Goal: Task Accomplishment & Management: Complete application form

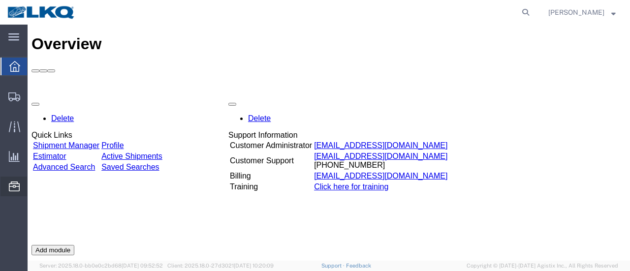
click at [0, 0] on span "Location Appointment" at bounding box center [0, 0] width 0 height 0
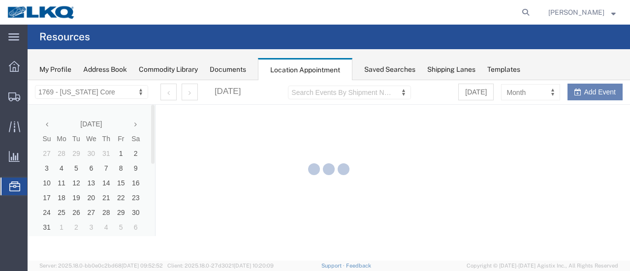
select select "28716"
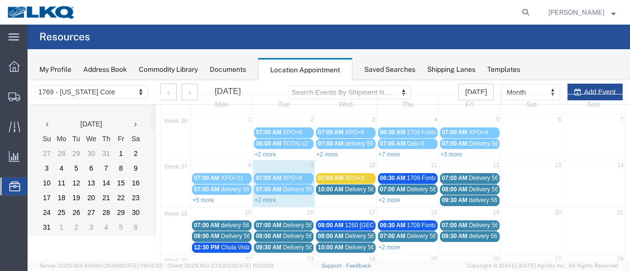
scroll to position [49, 0]
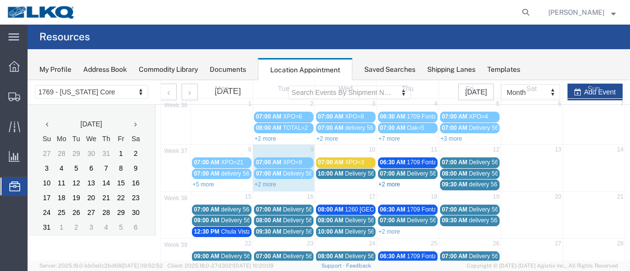
click at [388, 182] on link "+2 more" at bounding box center [390, 184] width 22 height 7
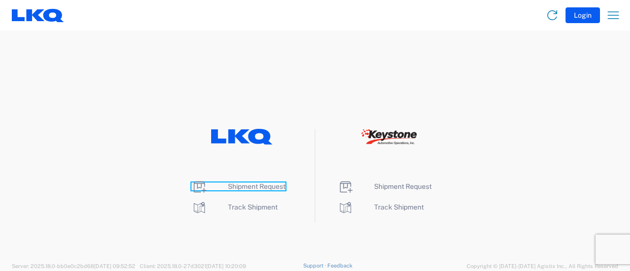
click at [256, 187] on span "Shipment Request" at bounding box center [257, 187] width 58 height 8
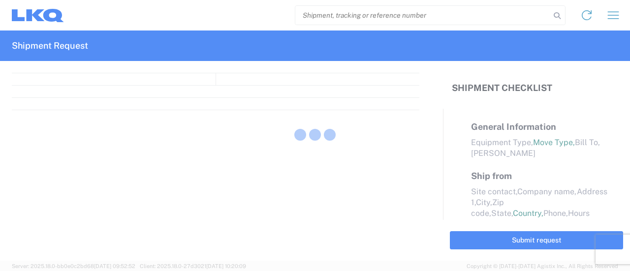
select select "FULL"
select select "LBS"
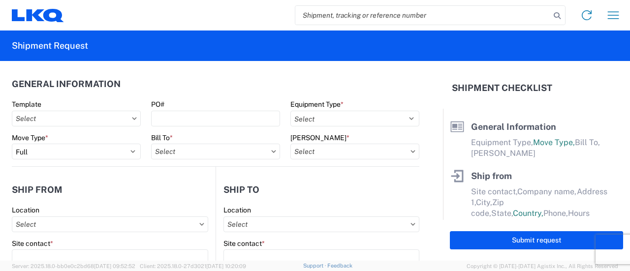
click at [328, 17] on input "search" at bounding box center [422, 15] width 255 height 19
paste input "56723849"
type input "56723849"
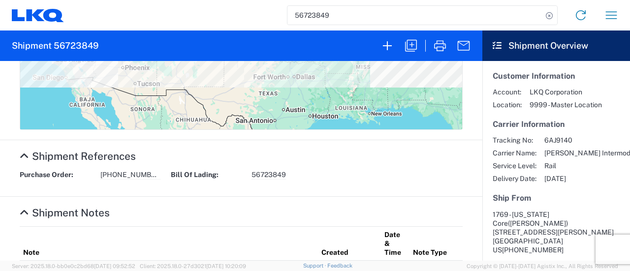
scroll to position [492, 0]
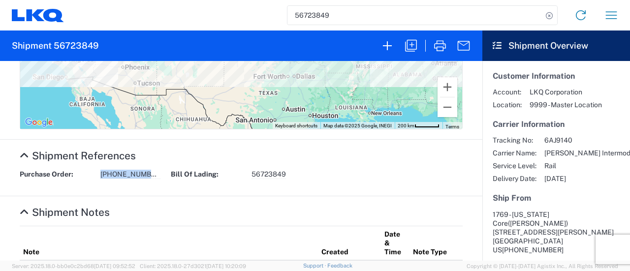
drag, startPoint x: 150, startPoint y: 177, endPoint x: 99, endPoint y: 180, distance: 50.3
click at [99, 180] on div "Purchase Order: [PHONE_NUMBER] Bill Of Lading: 56723849" at bounding box center [241, 178] width 453 height 16
copy span "1769-3238-152"
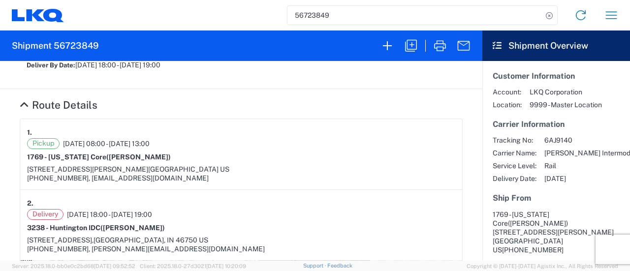
scroll to position [49, 0]
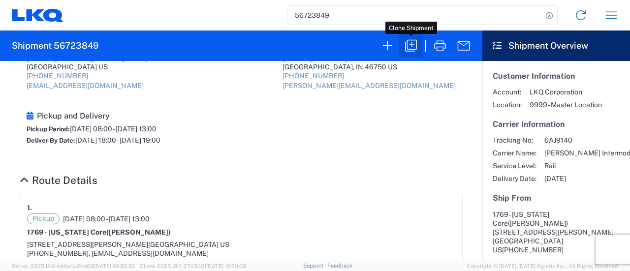
click at [411, 44] on icon "button" at bounding box center [411, 46] width 16 height 16
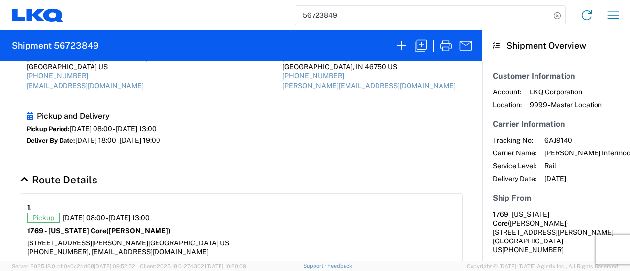
select select "FULL"
select select "US"
select select "LBS"
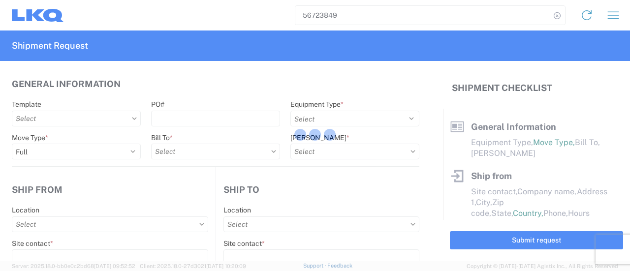
select select "BCAR"
type input "[PERSON_NAME]"
type input "1769 - [US_STATE] Core"
type input "405 S Wanamaker Ave"
type input "Ontario"
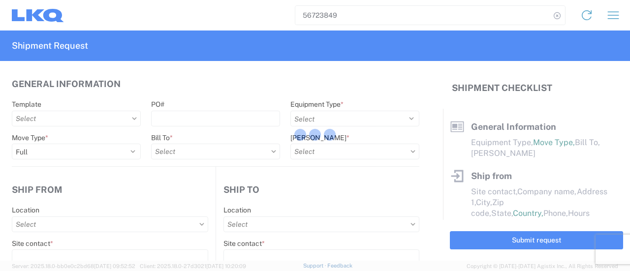
type input "91761"
type input "[EMAIL_ADDRESS][DOMAIN_NAME]"
type input "Cami Owens"
type input "3238 - Huntington IDC"
type input "1870 Riverfork Drive W"
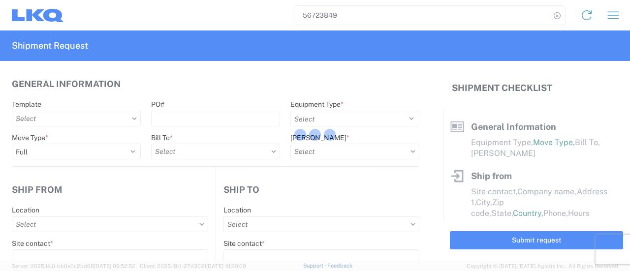
type input "Huntington"
type input "46750"
type input "cowens@lkqcorp.com"
type input "marc metzger"
type input "[EMAIL_ADDRESS][DOMAIN_NAME]"
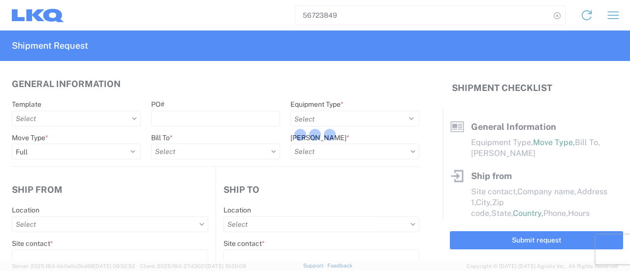
type input "908-208-2658"
type input "2025-09-09"
type input "2025-09-30"
type textarea "M-F FCFS"
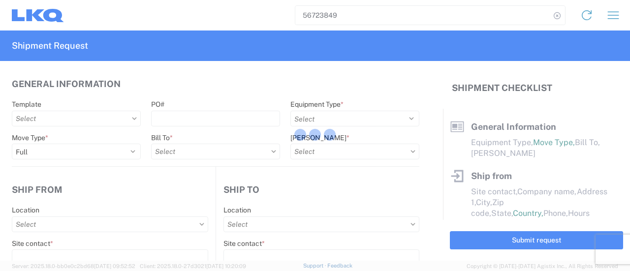
type input "25000"
type input "Wheels - Stacked & Palletized"
type input "27"
type input "1"
select select "US"
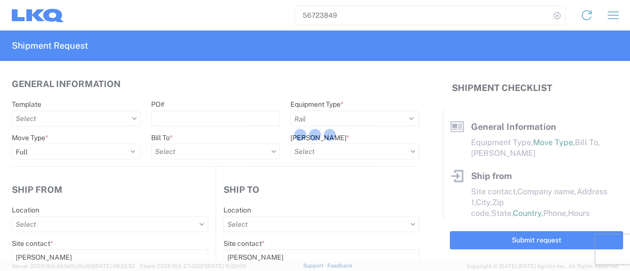
select select "US"
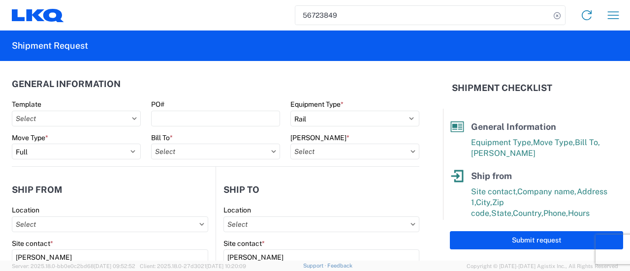
type input "3238 - Huntington IDC"
type input "1769 - [US_STATE] Core"
type input "3238-3015-50180-0000 - 3238 Freight In - Wheel Cores"
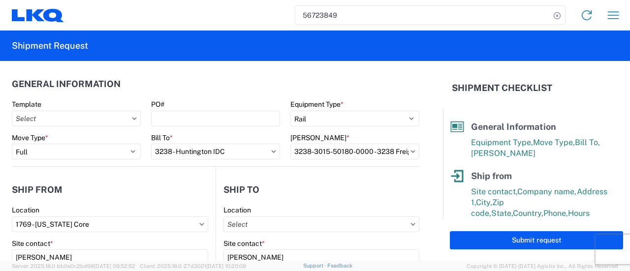
type input "3238 - Huntington IDC"
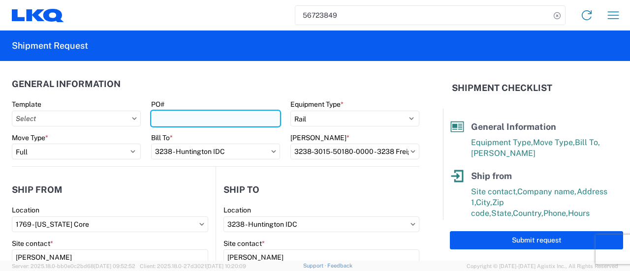
click at [177, 115] on input "PO#" at bounding box center [215, 119] width 129 height 16
paste input "1769-3238-152"
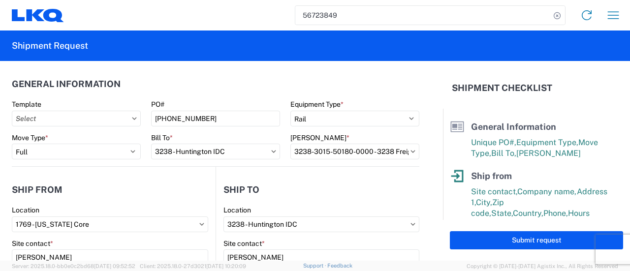
click at [177, 95] on agx-form-section "General Information Template PO# 1769-3238-152 Equipment Type * Select 53’ Dry …" at bounding box center [216, 120] width 408 height 94
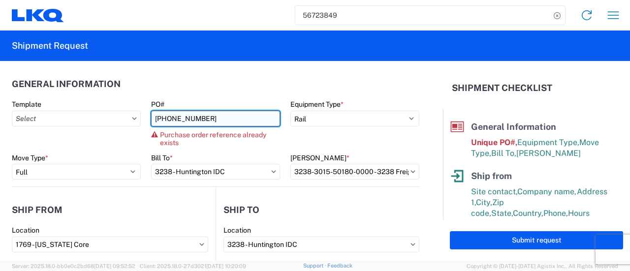
click at [206, 119] on input "1769-3238-152" at bounding box center [215, 119] width 129 height 16
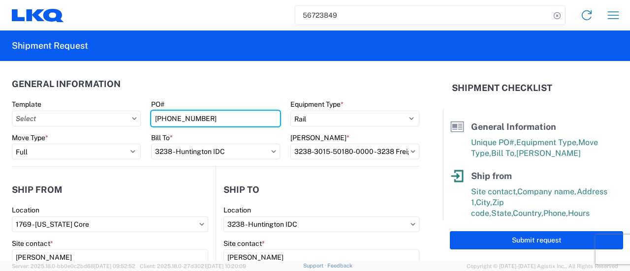
type input "1769-3238-153"
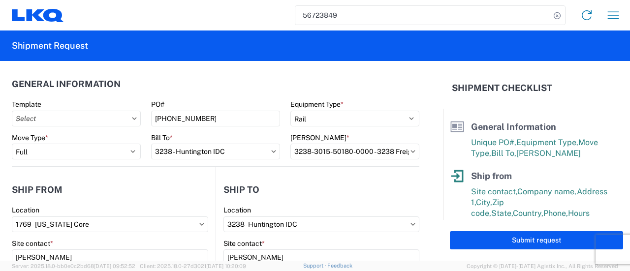
click at [193, 86] on header "General Information" at bounding box center [216, 84] width 408 height 22
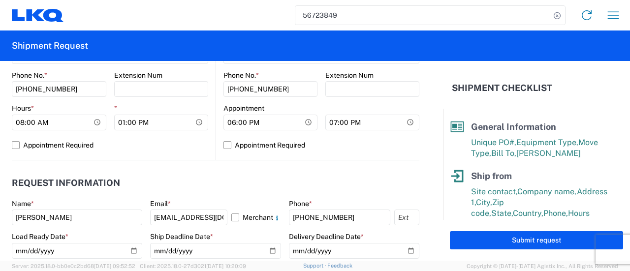
scroll to position [492, 0]
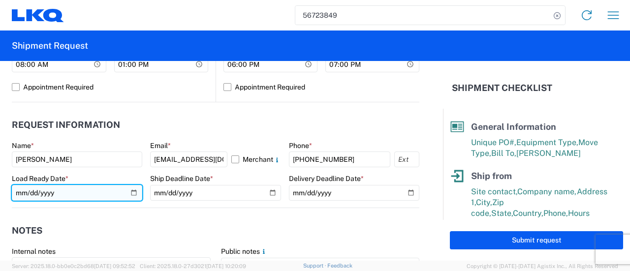
click at [133, 191] on input "2025-09-09" at bounding box center [77, 193] width 130 height 16
type input "2025-09-12"
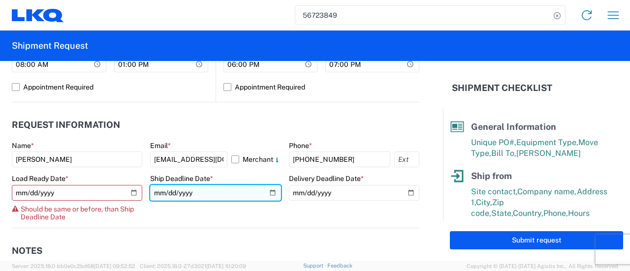
click at [266, 192] on input "2025-09-09" at bounding box center [215, 193] width 130 height 16
type input "2025-09-12"
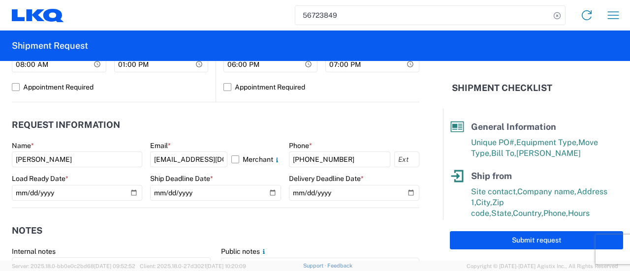
click at [222, 213] on agx-notes "Notes Internal notes Public notes M-F FCFS Quote only" at bounding box center [216, 261] width 408 height 106
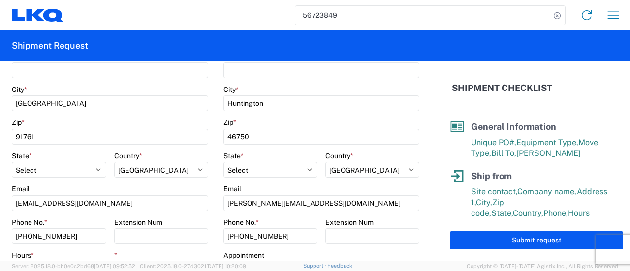
scroll to position [345, 0]
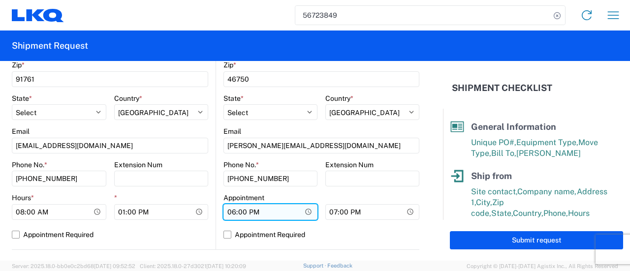
click at [273, 213] on input "18:00:00" at bounding box center [270, 212] width 94 height 16
type input "07:00"
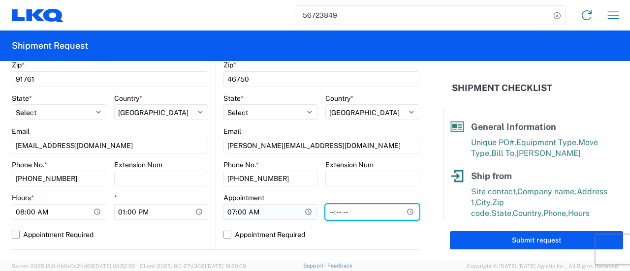
type input "15:00"
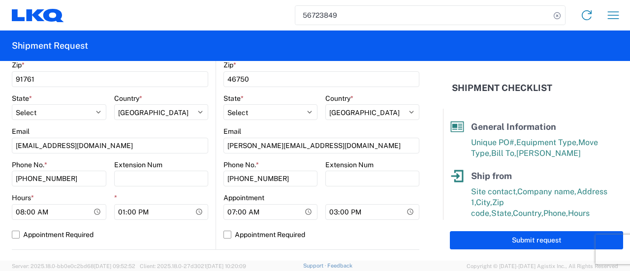
click at [425, 195] on form "General Information Template PO# 1769-3238-153 Equipment Type * Select 53’ Dry …" at bounding box center [221, 161] width 443 height 200
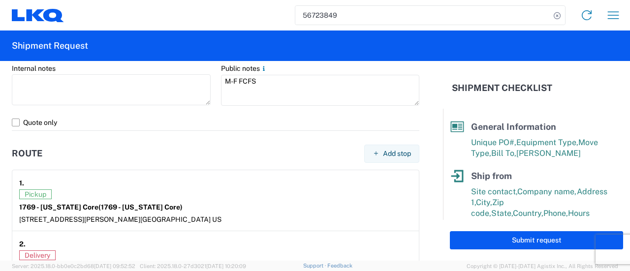
scroll to position [738, 0]
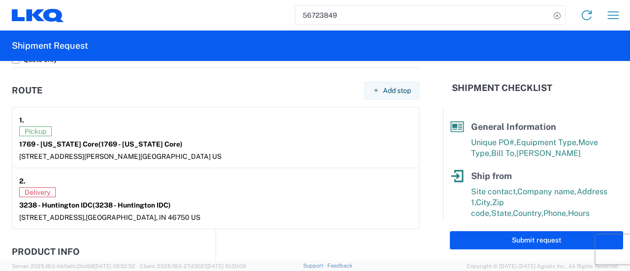
click at [510, 239] on button "Submit request" at bounding box center [536, 240] width 173 height 18
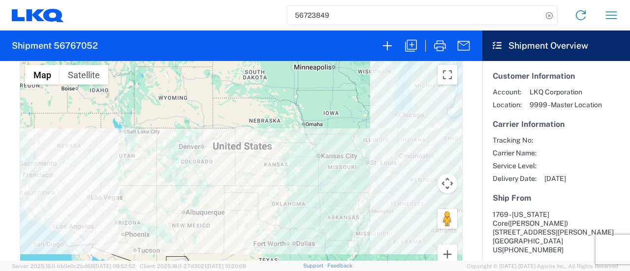
scroll to position [443, 0]
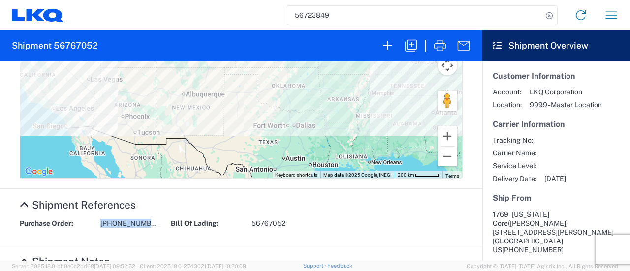
drag, startPoint x: 148, startPoint y: 226, endPoint x: 97, endPoint y: 228, distance: 50.8
click at [97, 228] on div "Purchase Order: 1769-3238-153 Bill Of Lading: 56767052" at bounding box center [241, 227] width 453 height 16
copy span "1769-3238-153"
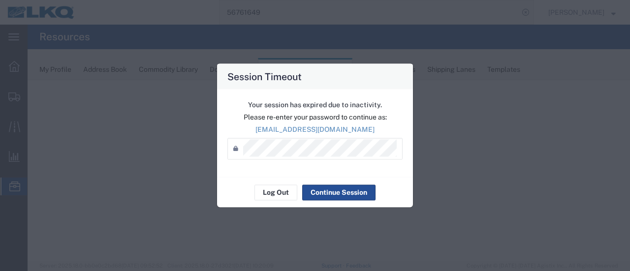
select select "28716"
